Goal: Task Accomplishment & Management: Use online tool/utility

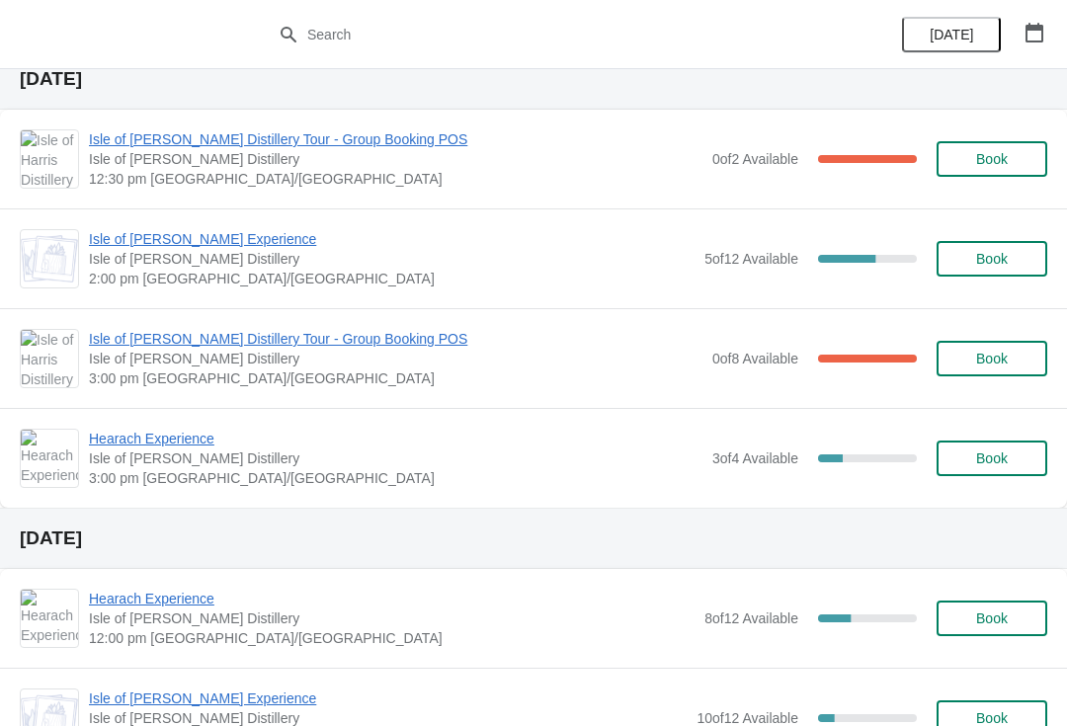
scroll to position [1205, 0]
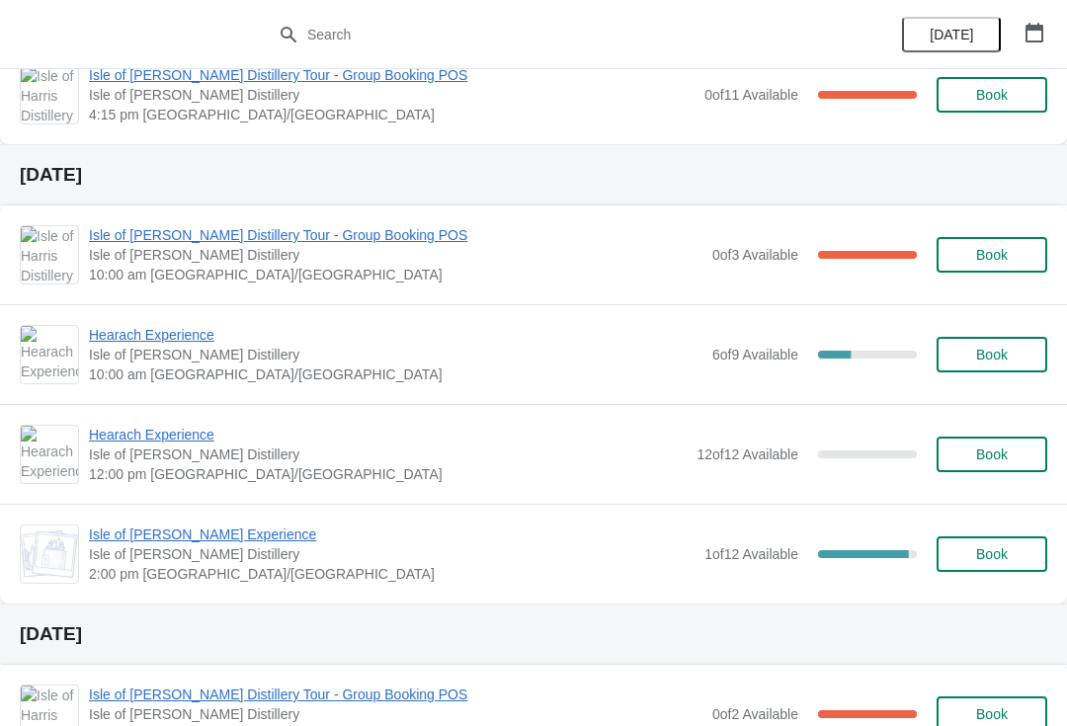
scroll to position [678, 0]
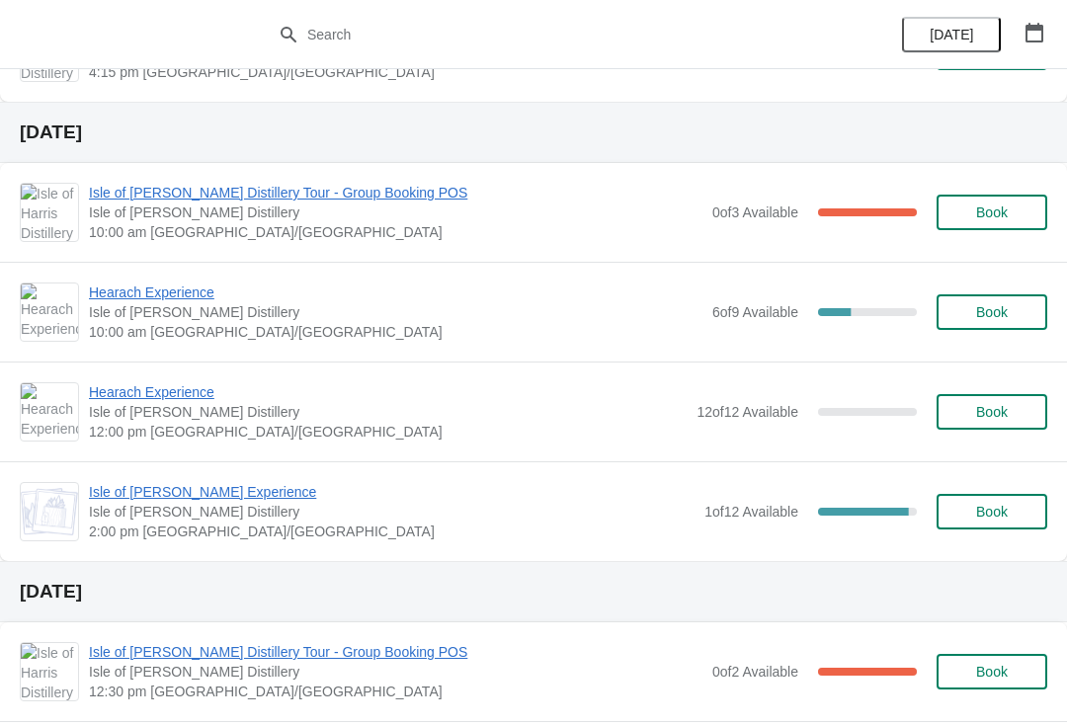
click at [207, 498] on span "Isle of [PERSON_NAME] Experience" at bounding box center [391, 492] width 605 height 20
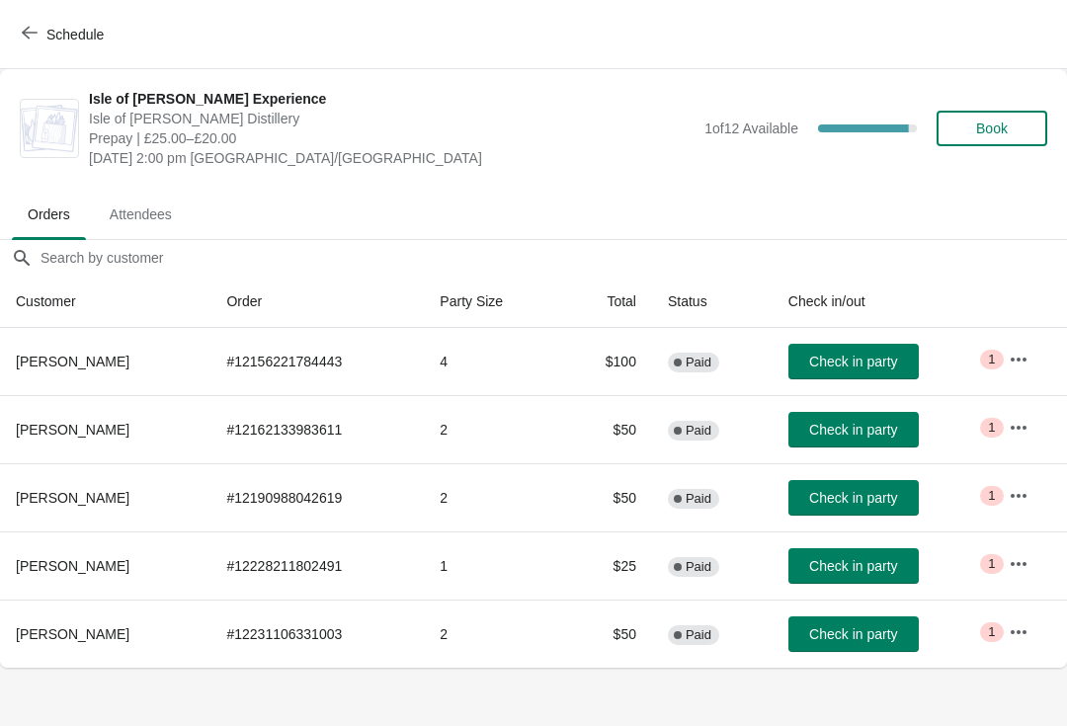
click at [43, 39] on span "Schedule" at bounding box center [65, 34] width 78 height 19
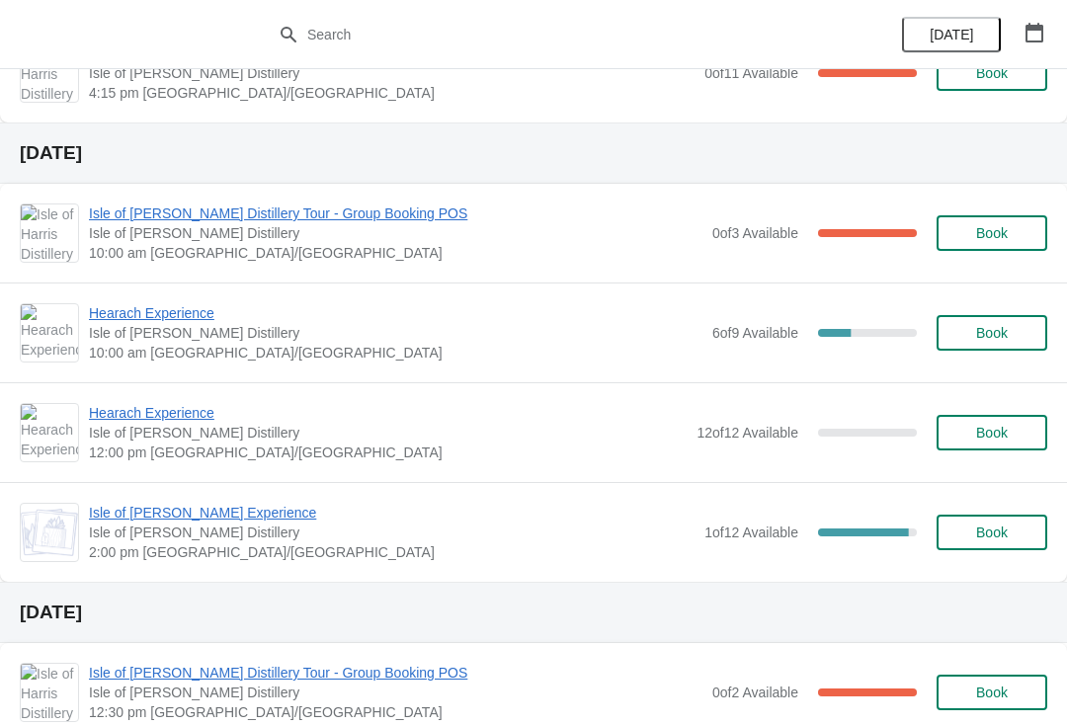
scroll to position [659, 0]
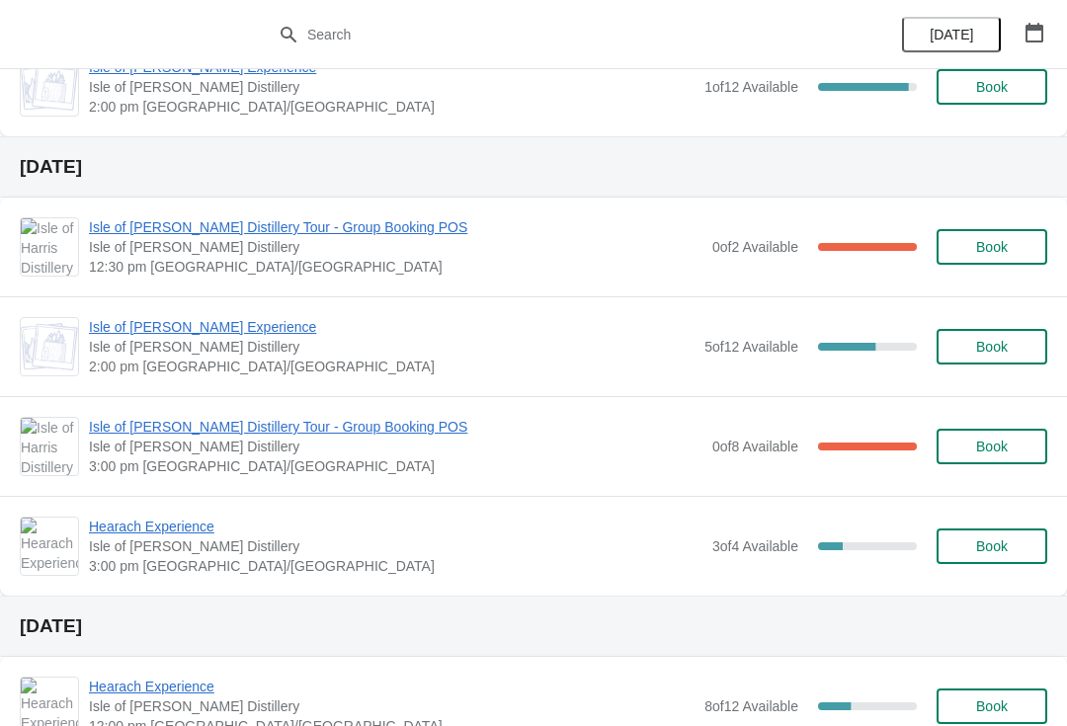
scroll to position [1123, 0]
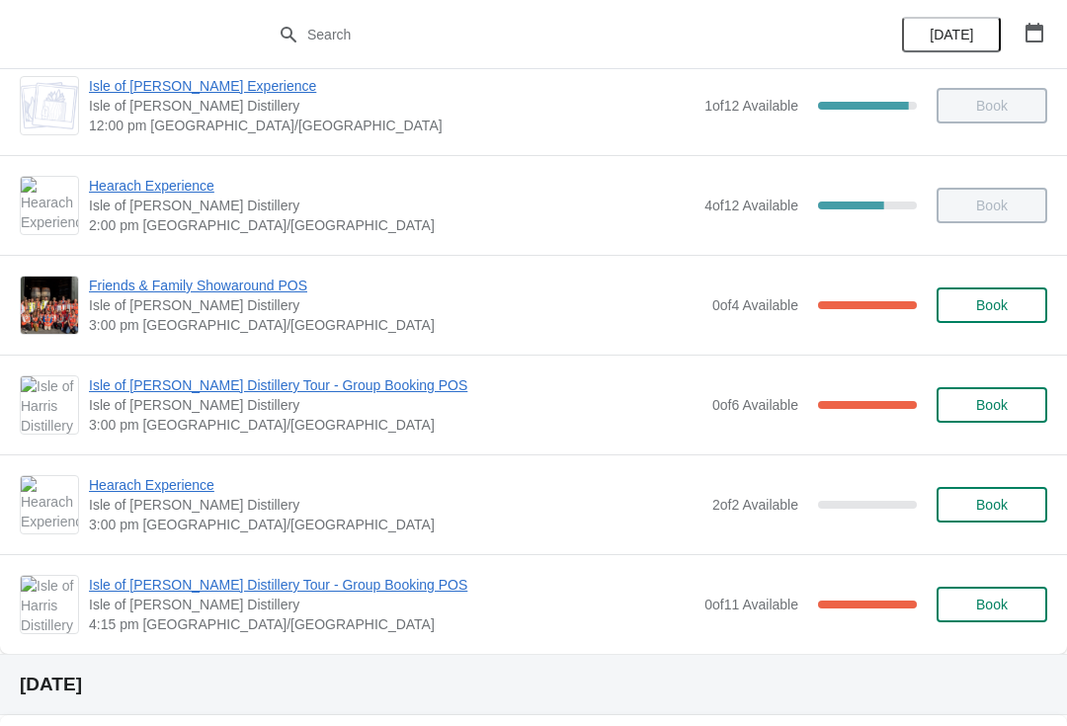
scroll to position [245, 0]
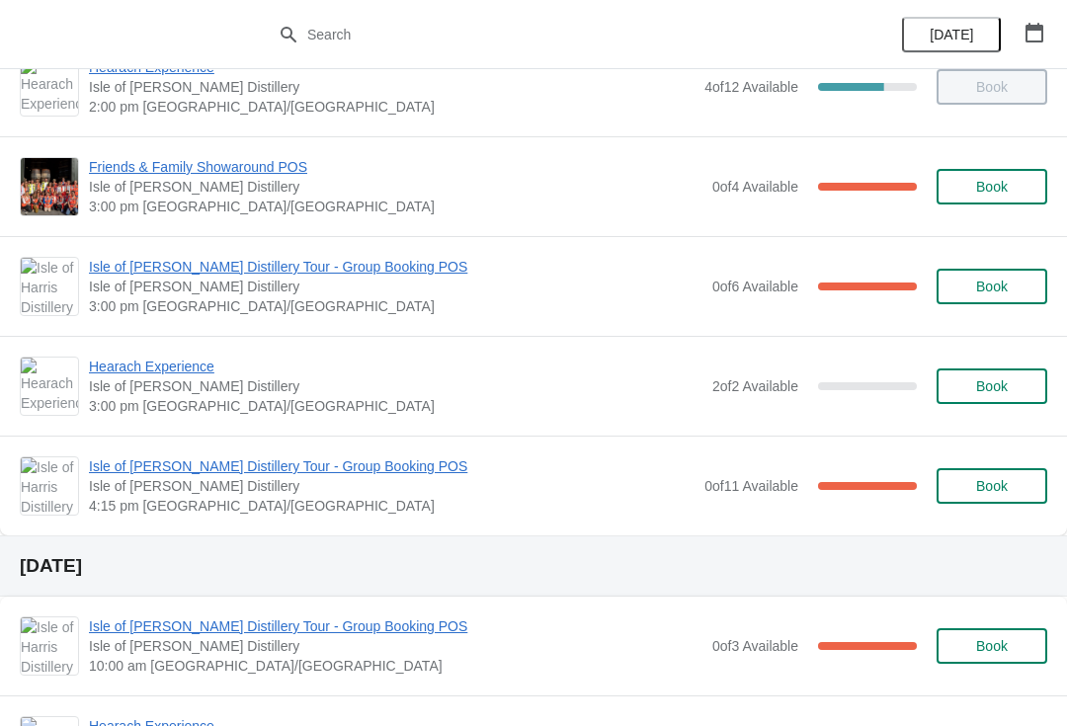
click at [278, 464] on span "Isle of [PERSON_NAME] Distillery Tour - Group Booking POS" at bounding box center [391, 466] width 605 height 20
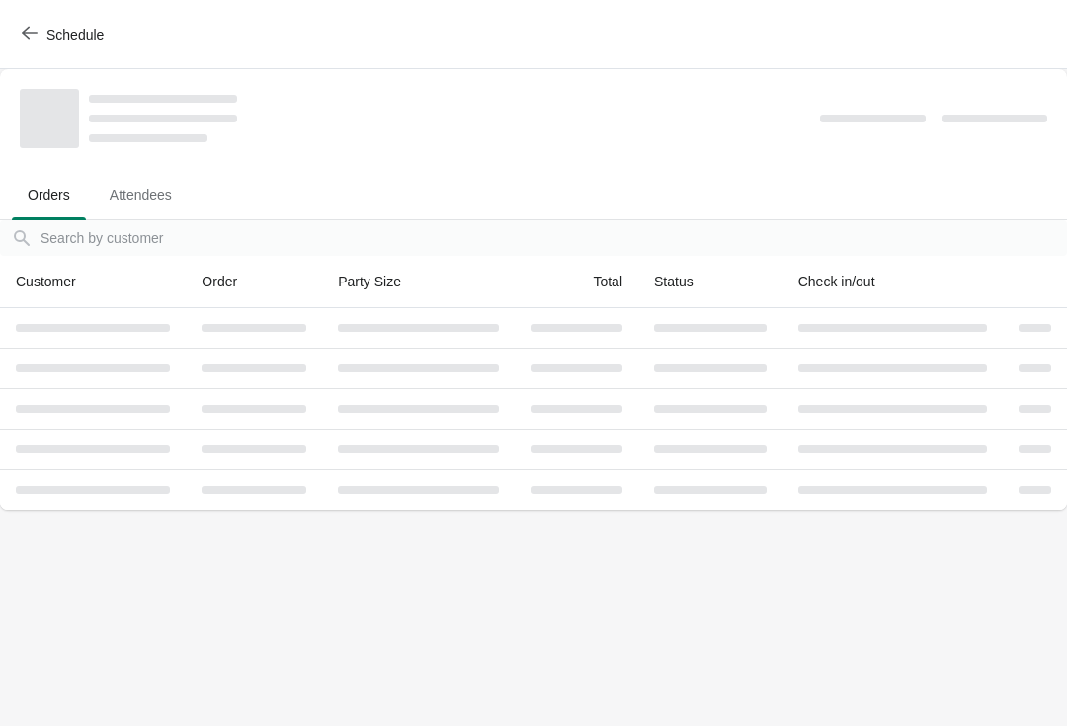
scroll to position [0, 0]
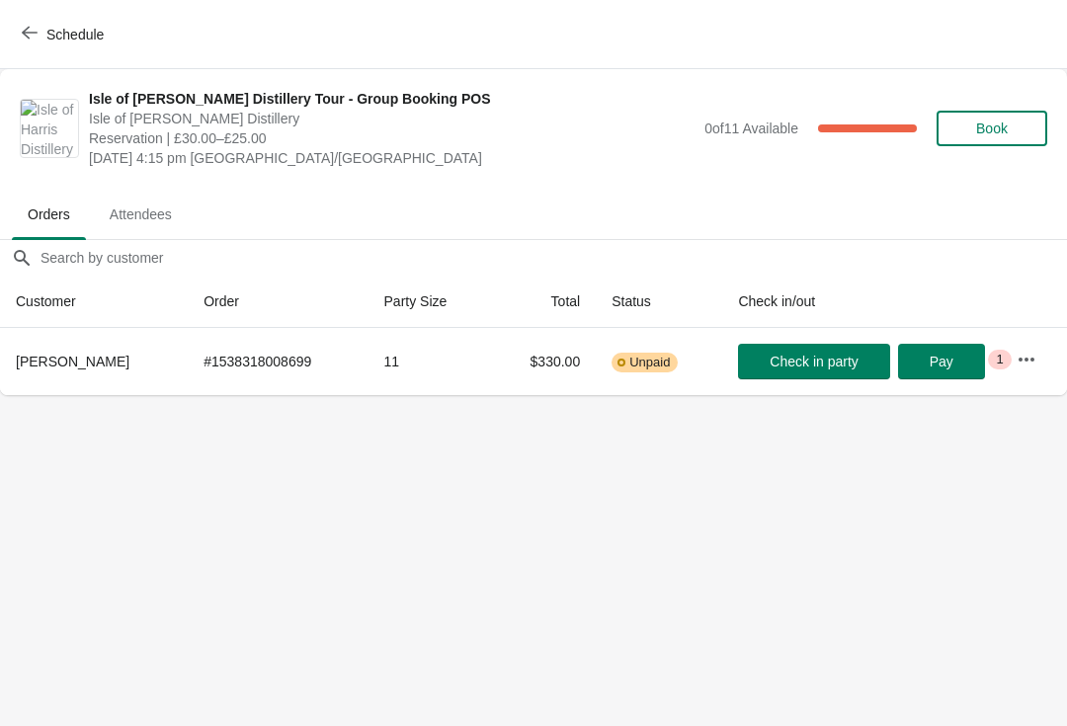
click at [816, 357] on span "Check in party" at bounding box center [813, 362] width 88 height 16
